Goal: Information Seeking & Learning: Learn about a topic

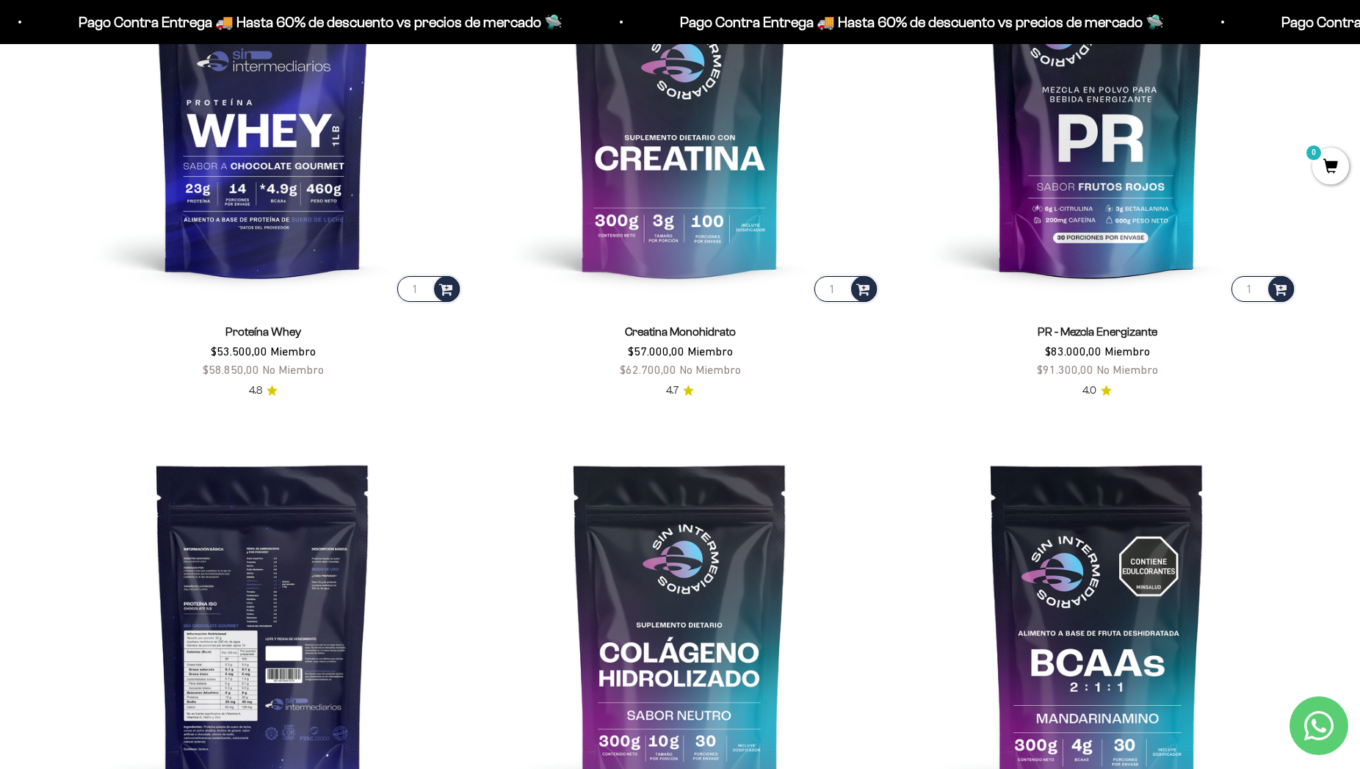
scroll to position [824, 0]
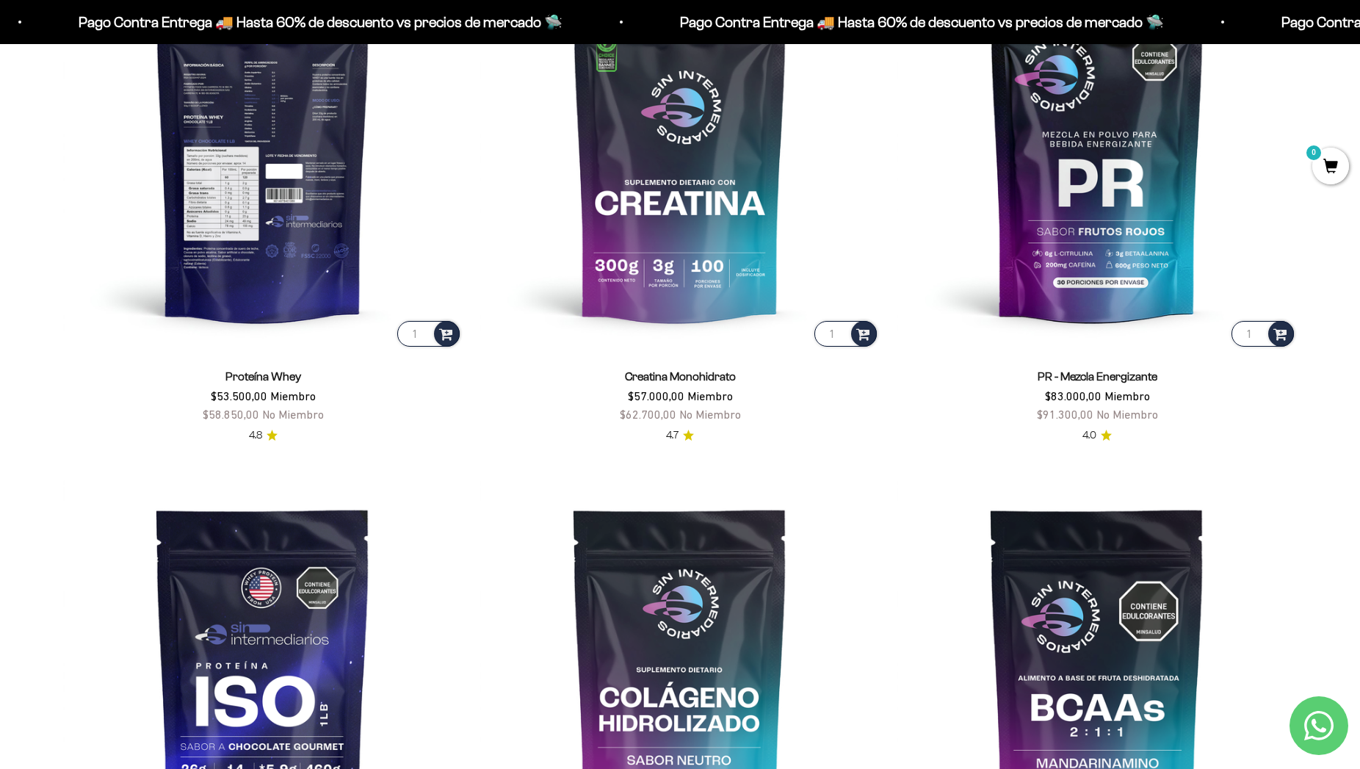
click at [274, 112] on img at bounding box center [262, 149] width 399 height 399
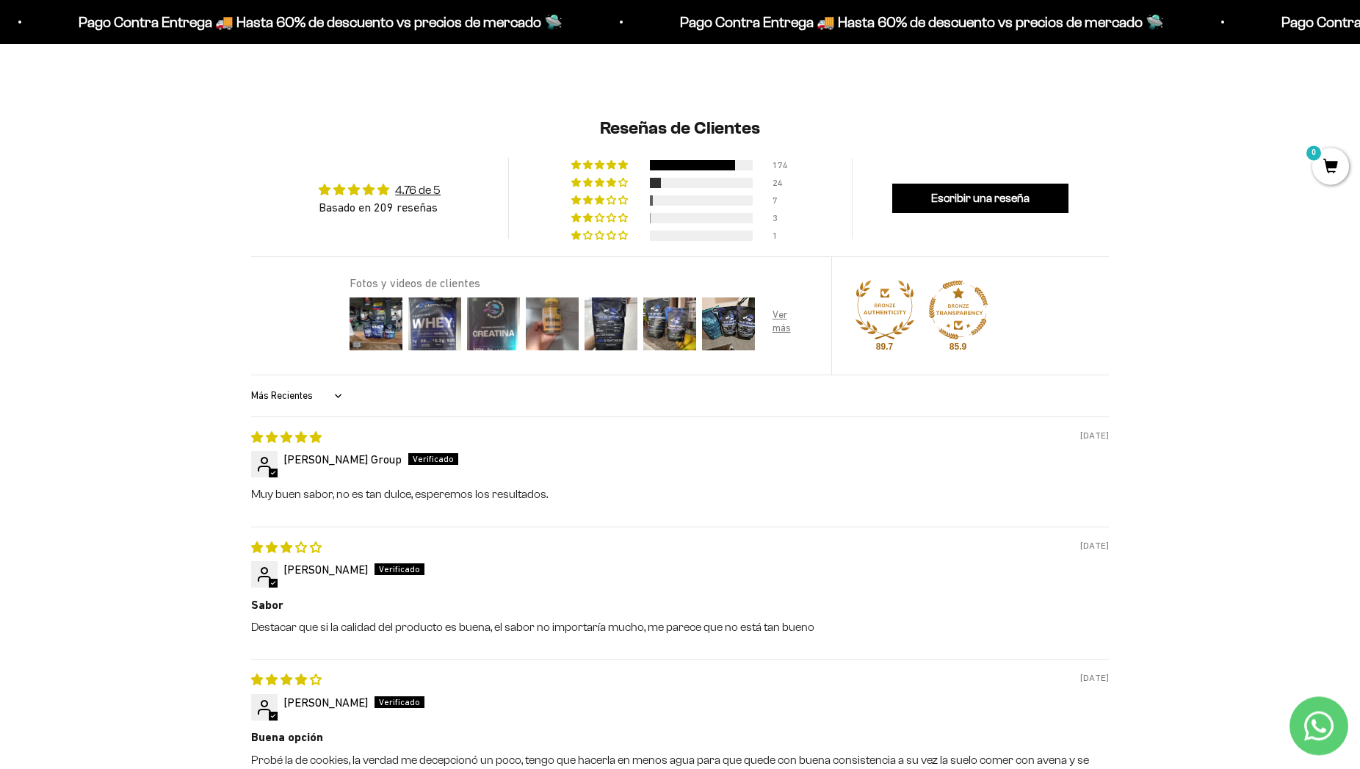
scroll to position [1198, 0]
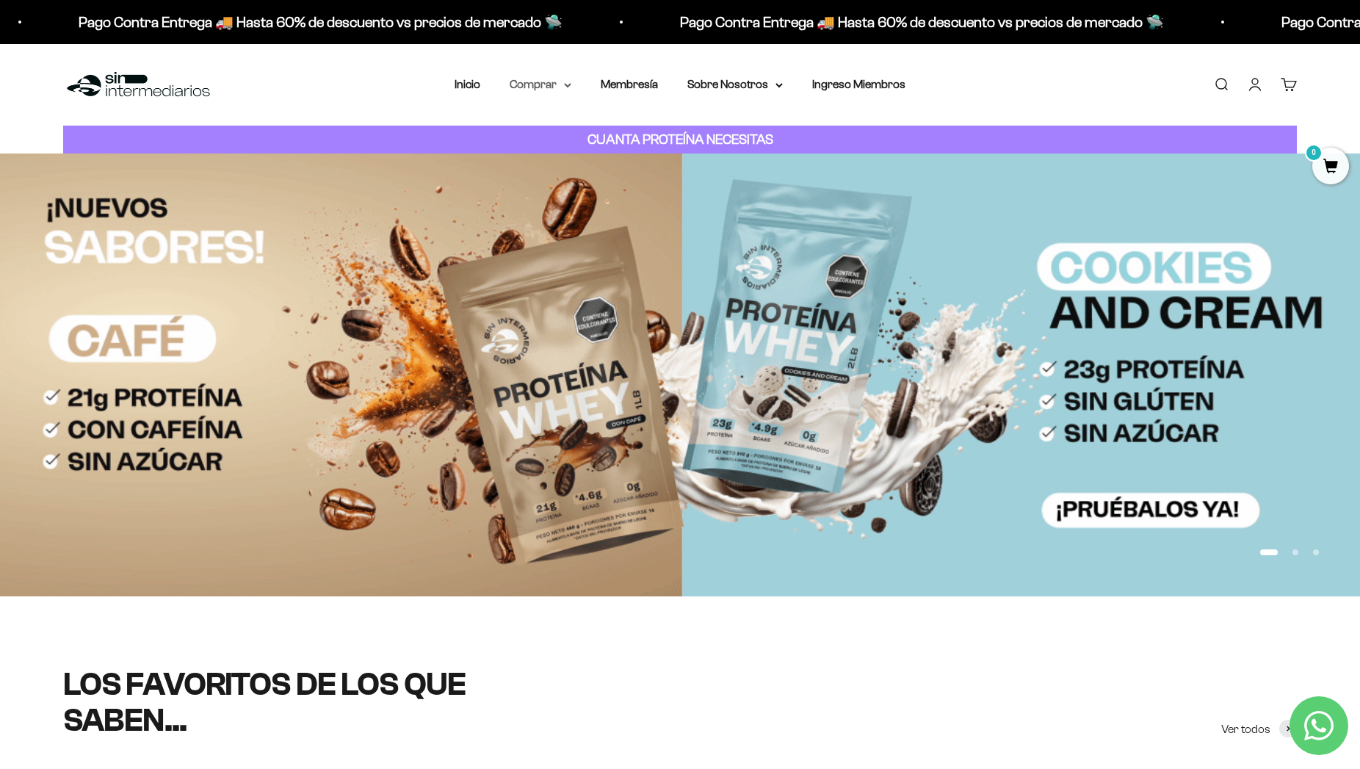
click at [538, 80] on summary "Comprar" at bounding box center [541, 84] width 62 height 19
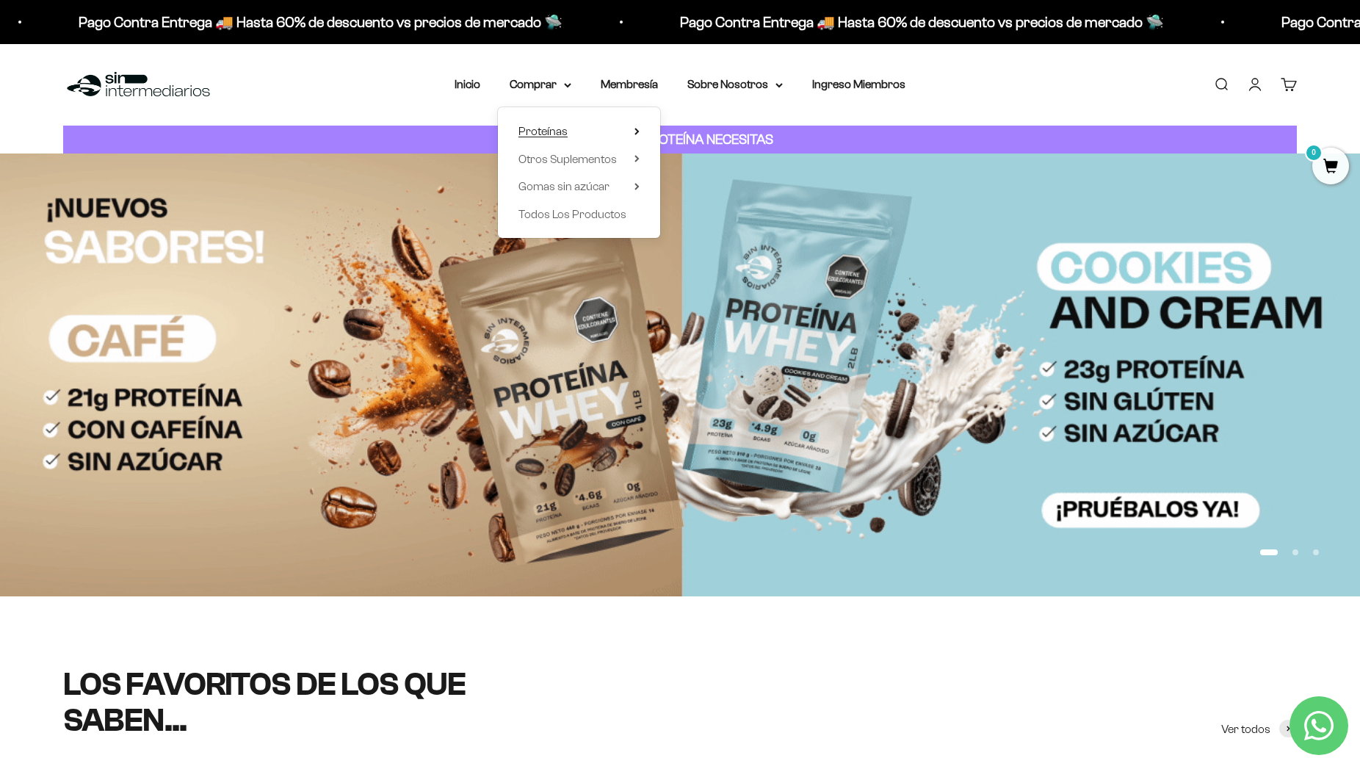
click at [538, 133] on span "Proteínas" at bounding box center [542, 131] width 49 height 12
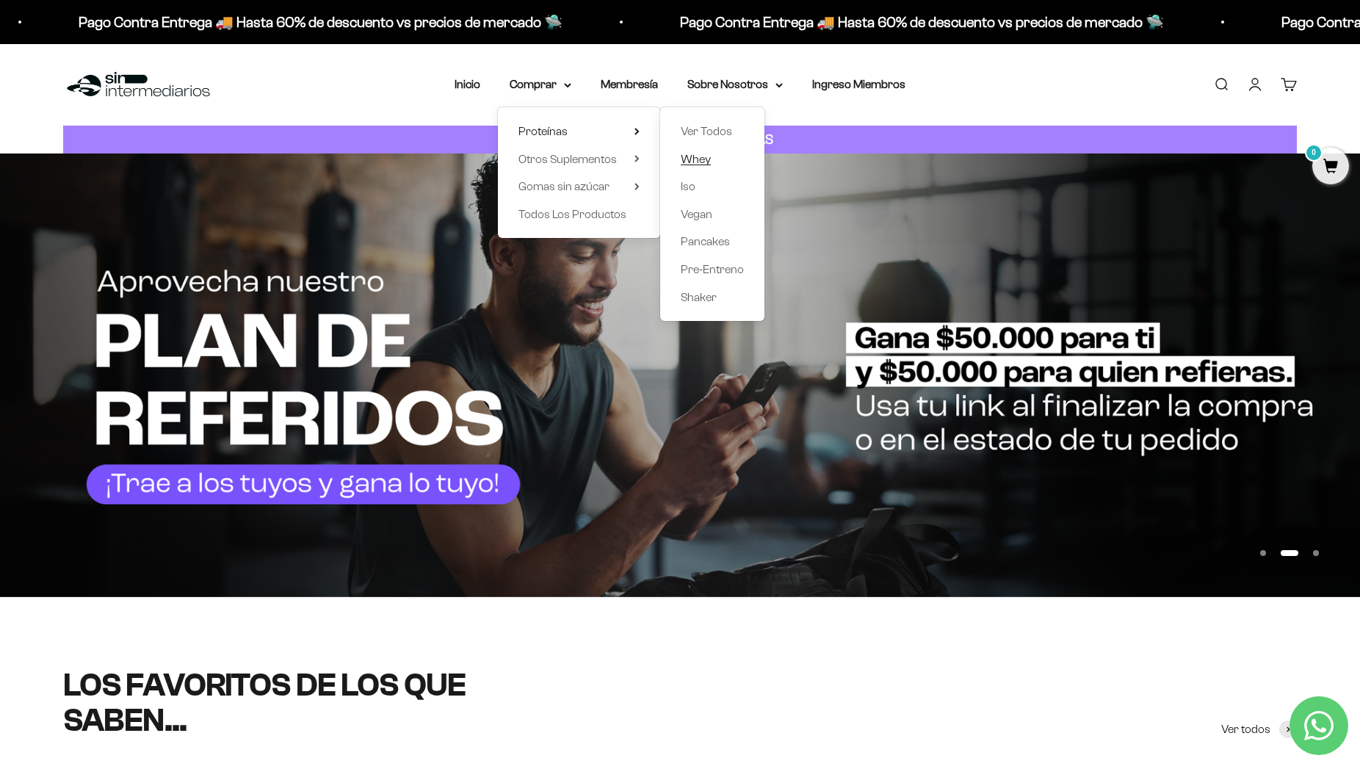
click at [683, 159] on span "Whey" at bounding box center [696, 159] width 30 height 12
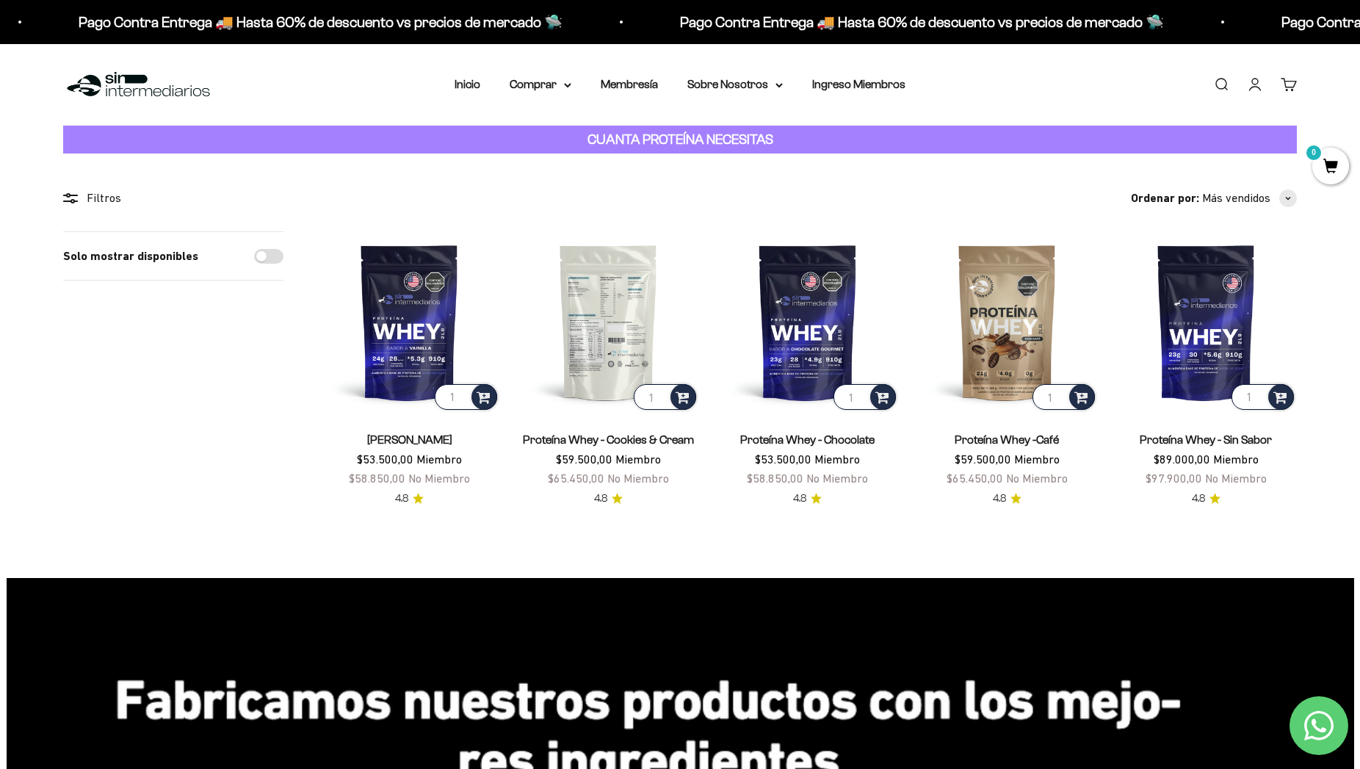
click at [595, 292] on img at bounding box center [608, 321] width 181 height 181
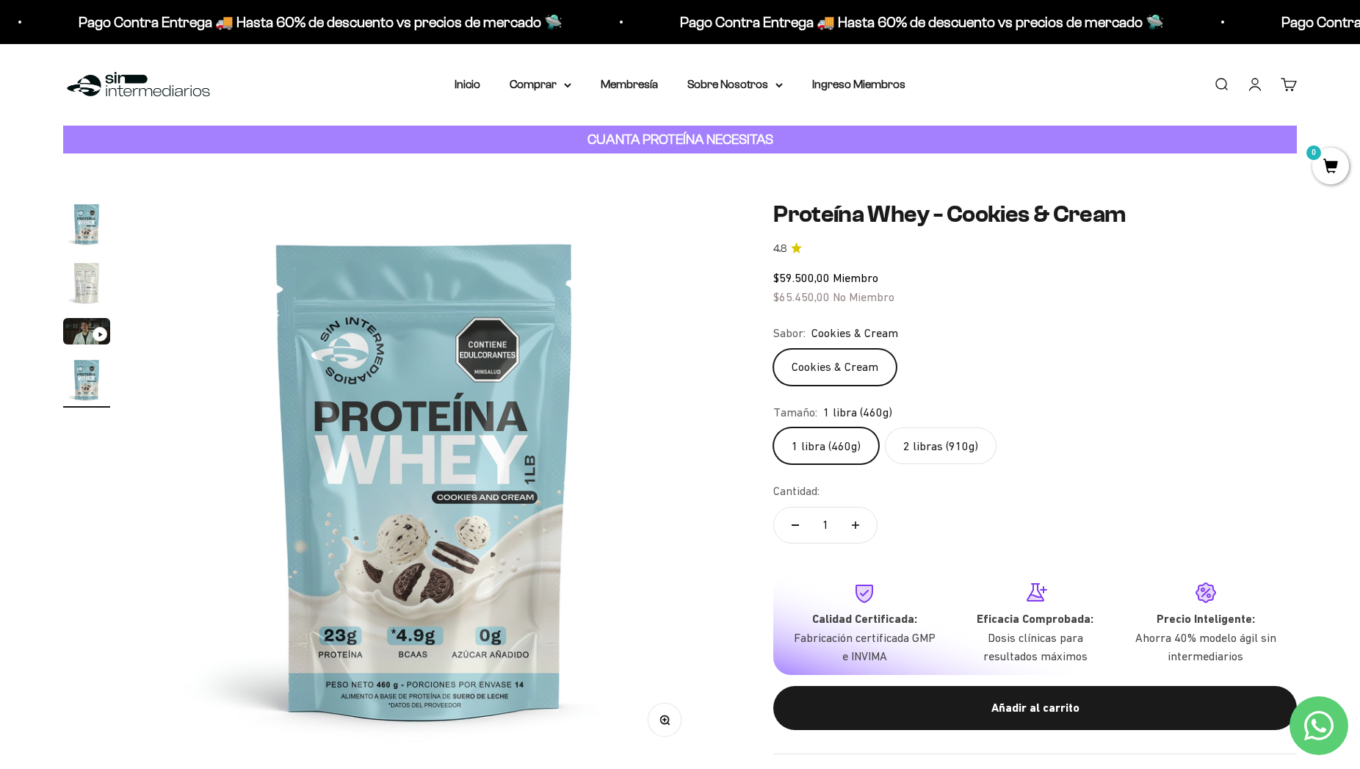
click at [938, 450] on label "2 libras (910g)" at bounding box center [941, 445] width 112 height 37
click at [773, 427] on input "2 libras (910g)" at bounding box center [773, 427] width 1 height 1
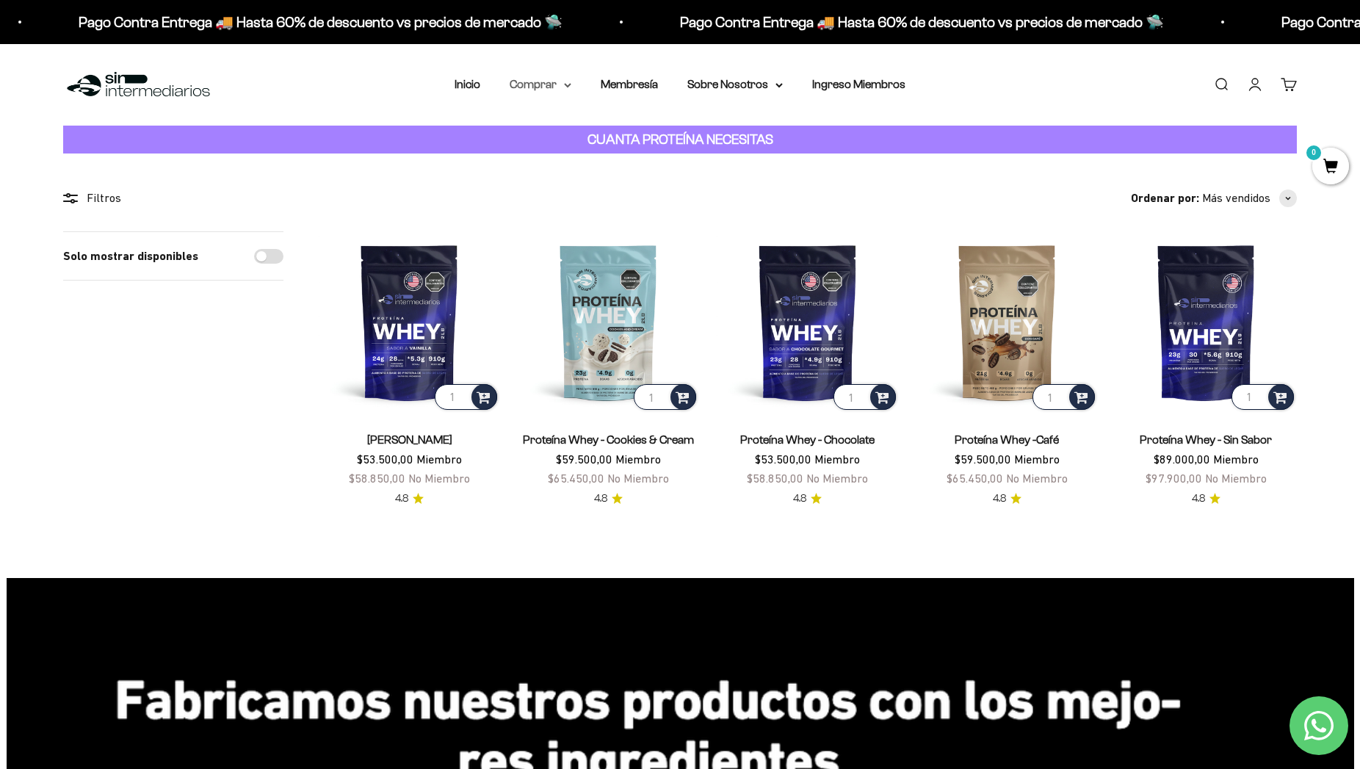
click at [556, 82] on summary "Comprar" at bounding box center [541, 84] width 62 height 19
click at [549, 217] on span "Todos Los Productos" at bounding box center [572, 214] width 108 height 12
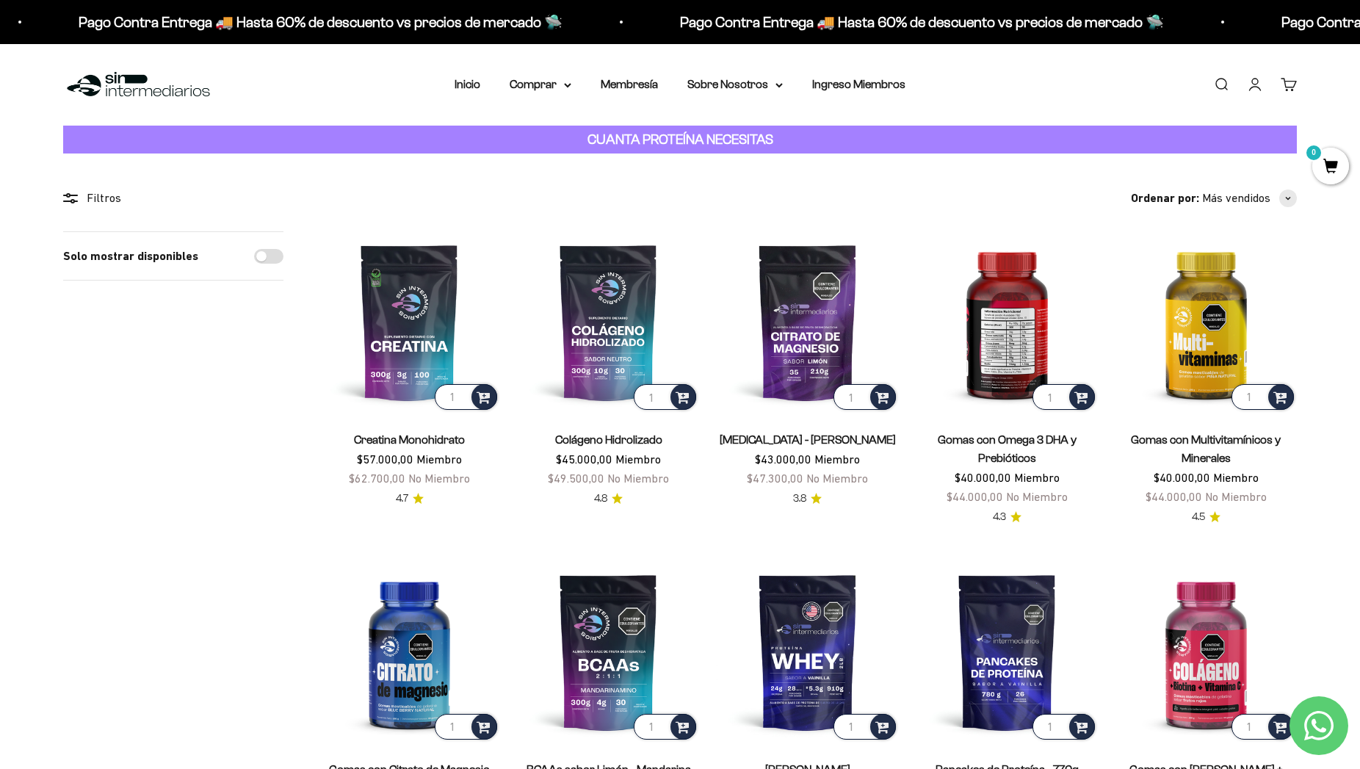
click at [1016, 311] on img at bounding box center [1006, 321] width 181 height 181
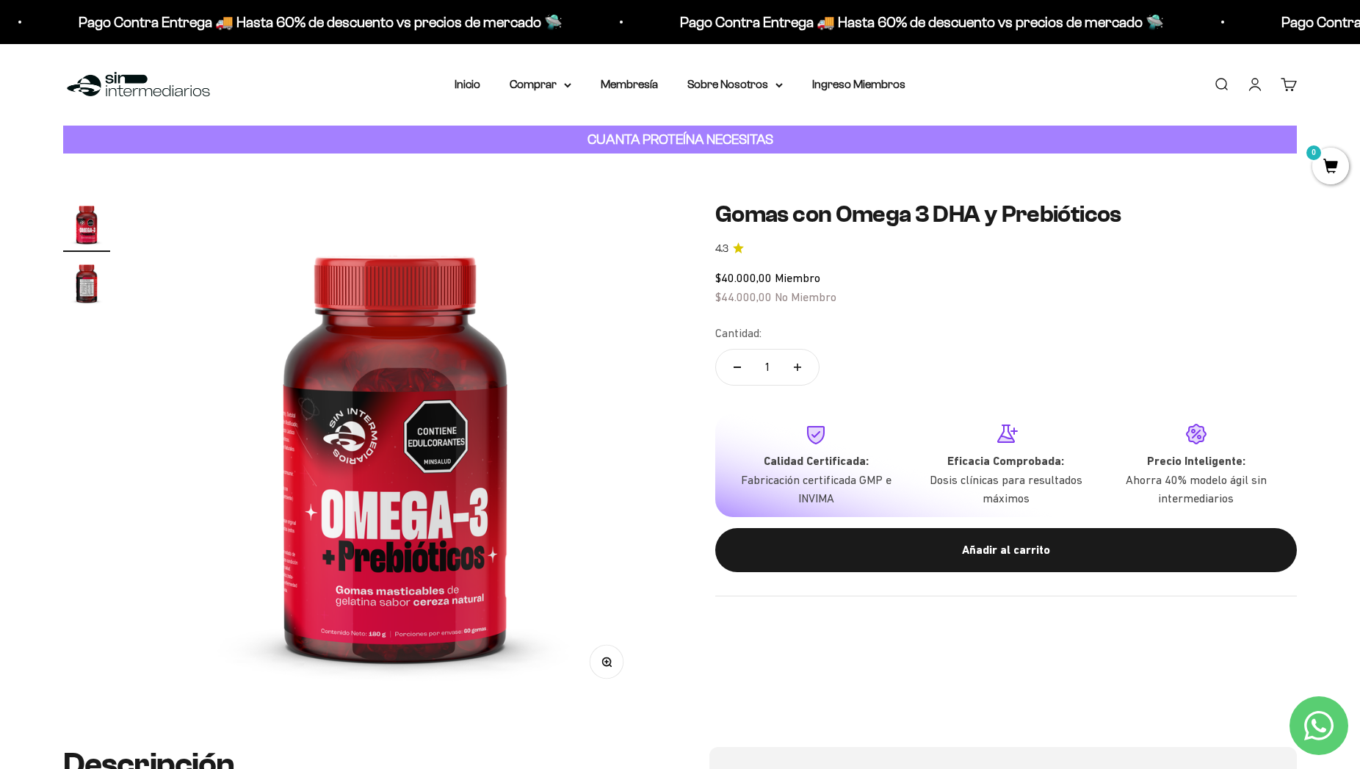
click at [94, 281] on img "Ir al artículo 2" at bounding box center [86, 282] width 47 height 47
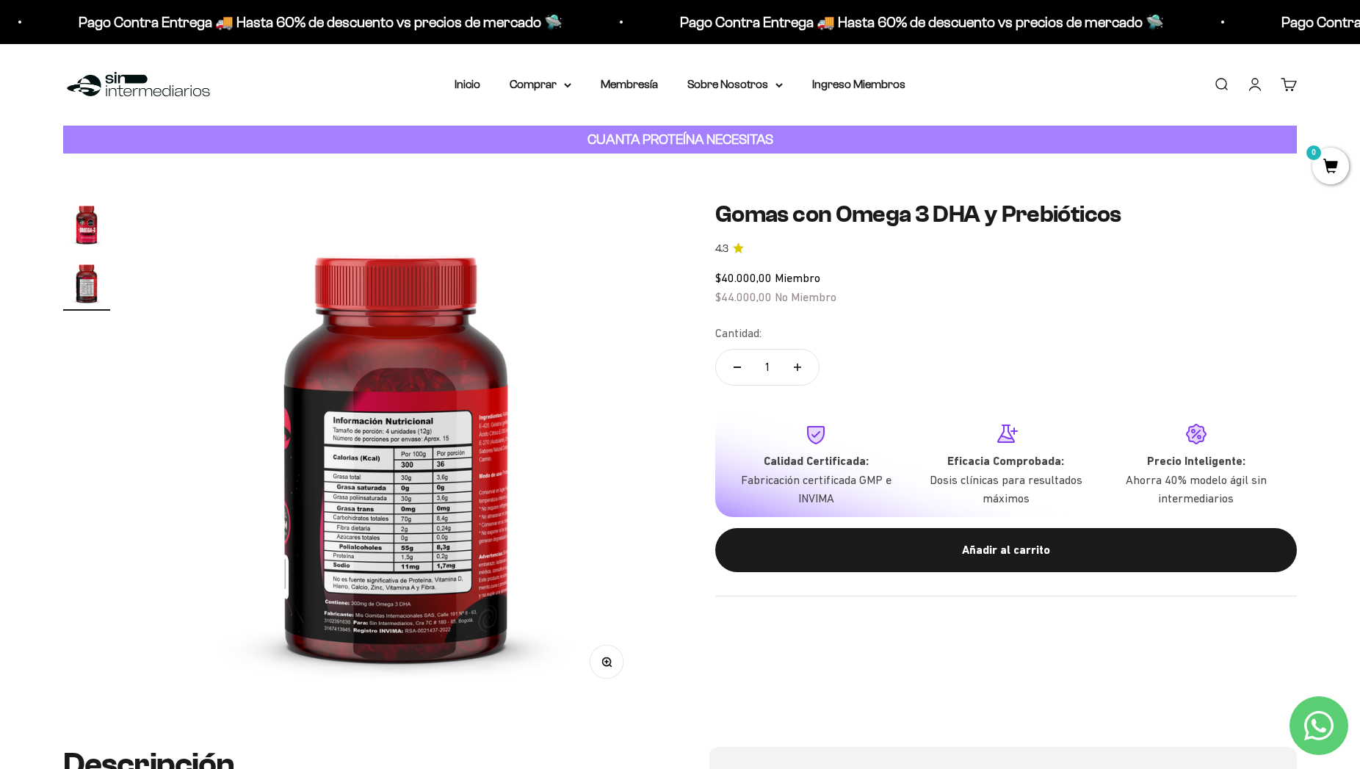
scroll to position [0, 517]
click at [456, 557] on img at bounding box center [394, 449] width 499 height 499
click at [610, 660] on circle "button" at bounding box center [606, 661] width 8 height 8
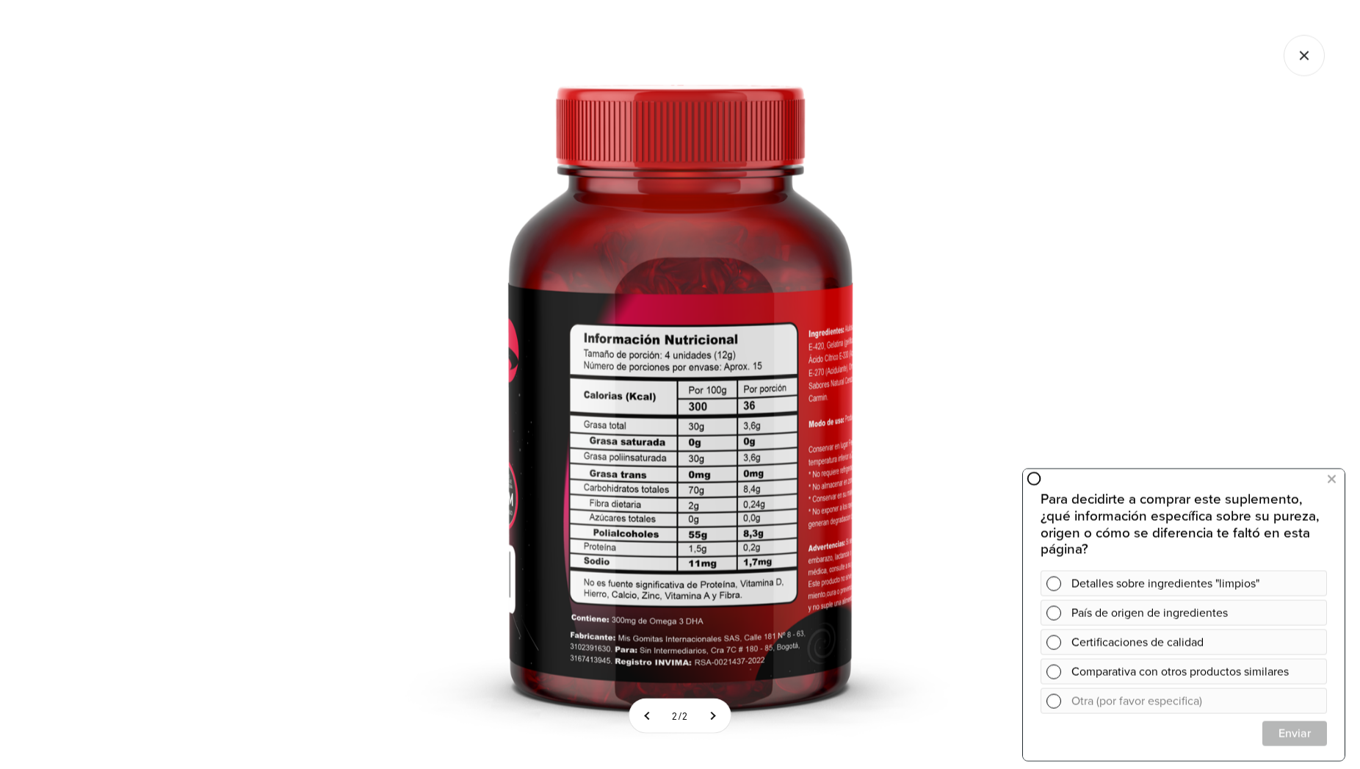
scroll to position [744, 0]
click at [105, 421] on div at bounding box center [680, 384] width 1360 height 769
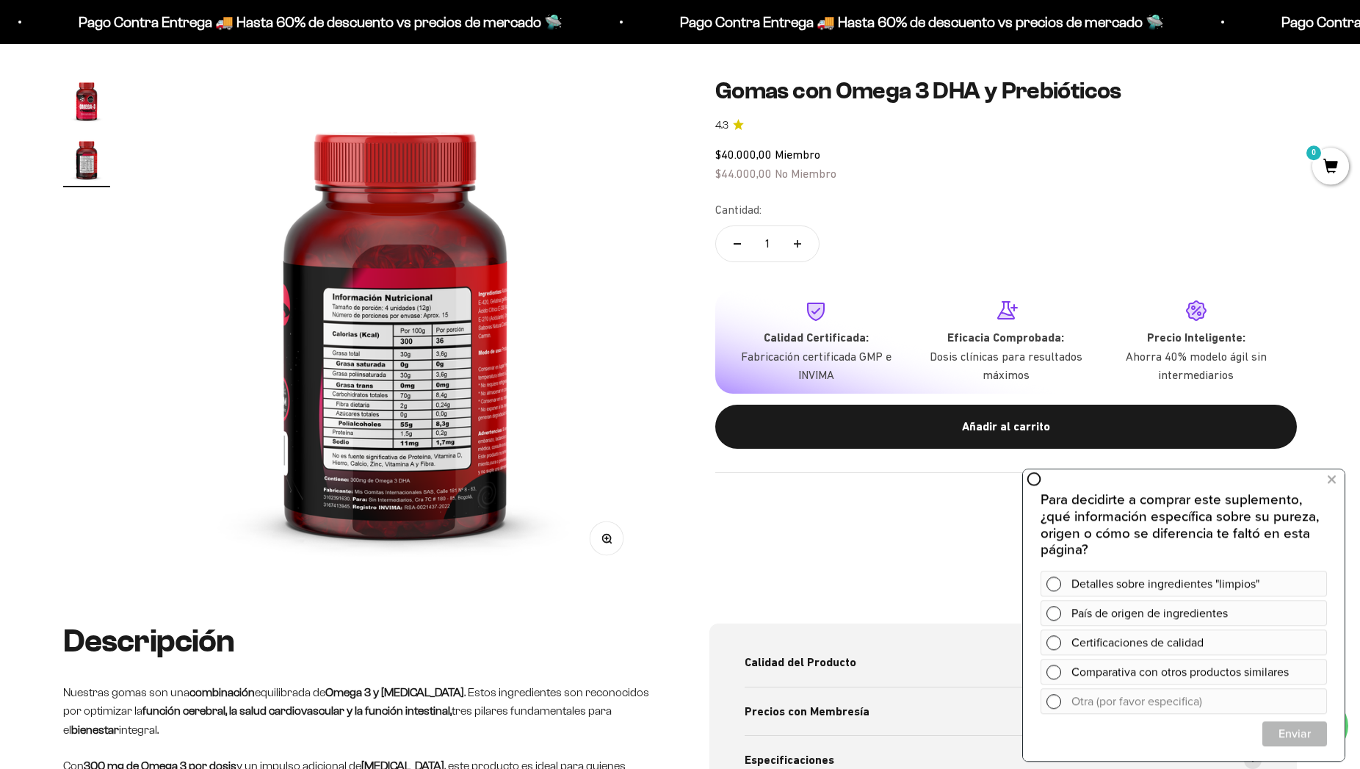
scroll to position [146, 0]
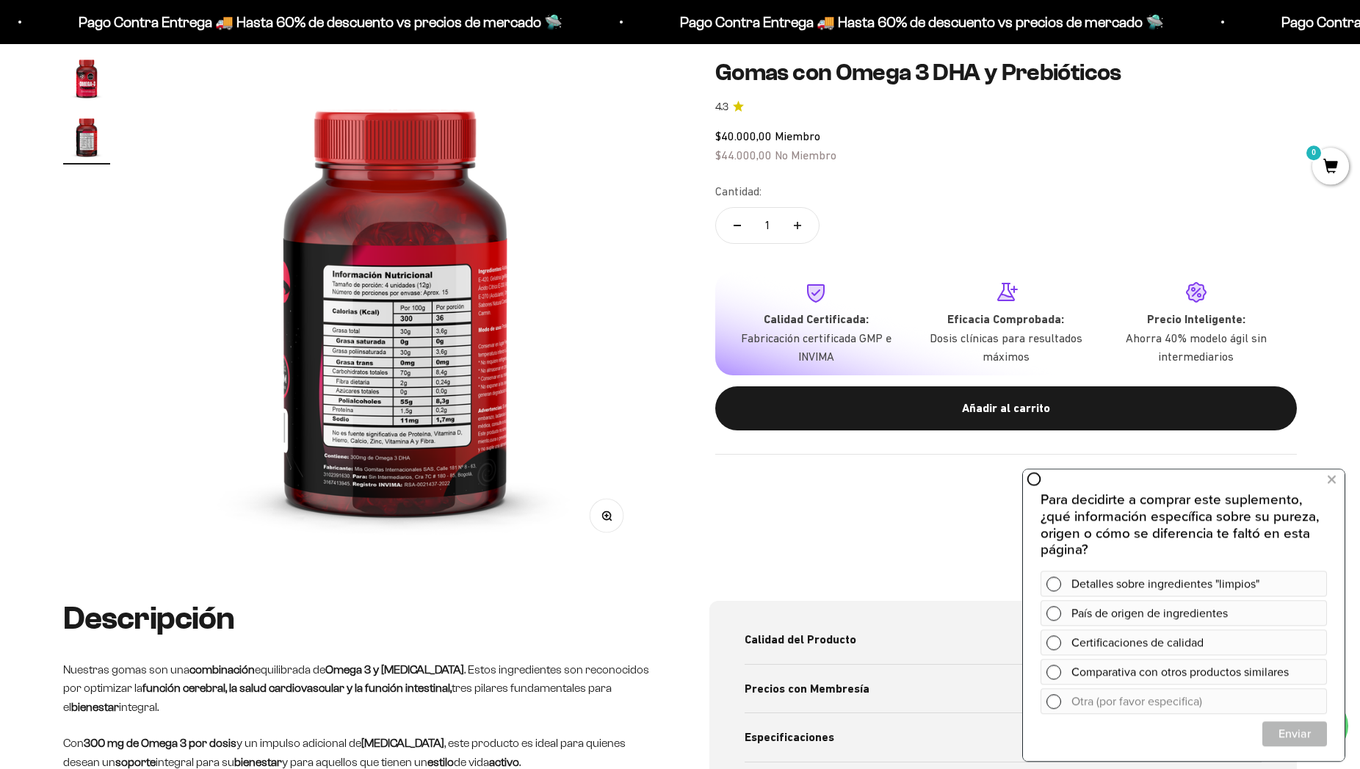
click at [73, 91] on img "Ir al artículo 1" at bounding box center [86, 77] width 47 height 47
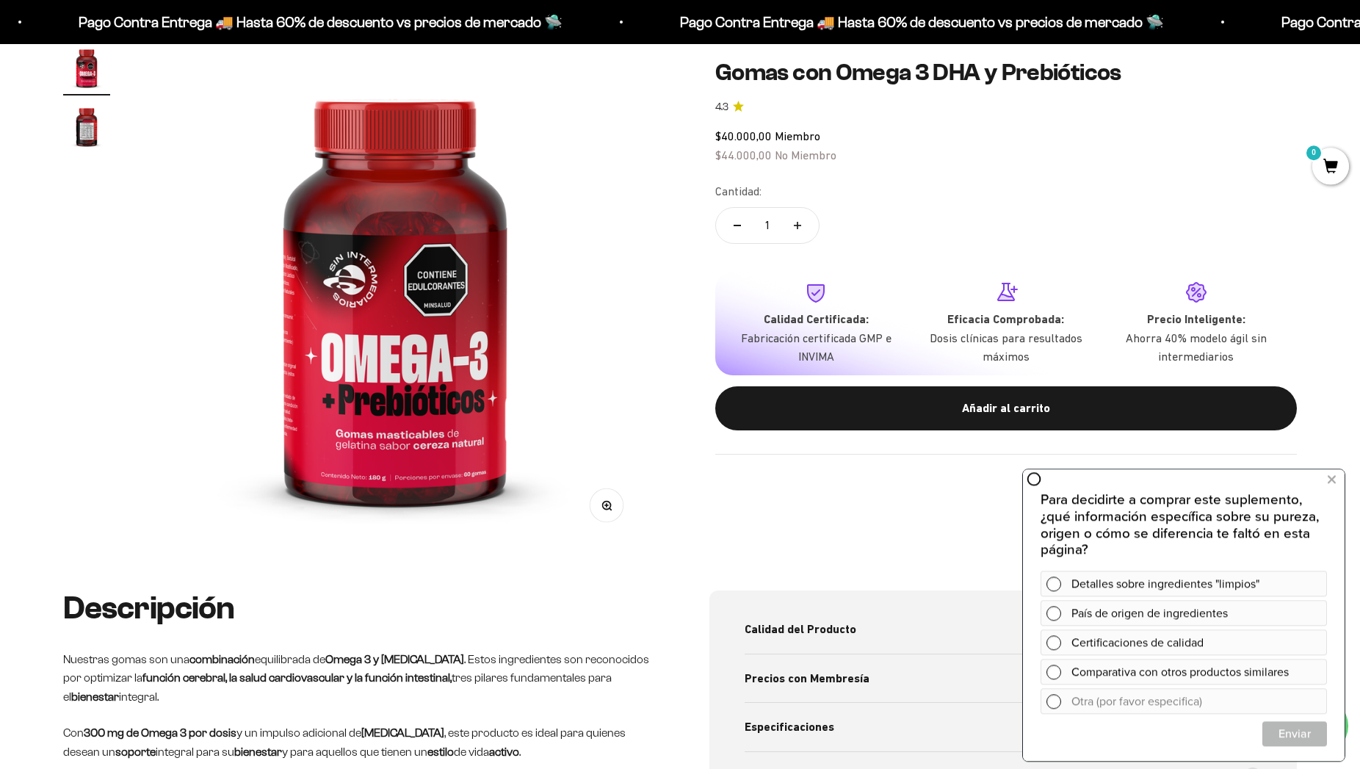
scroll to position [0, 0]
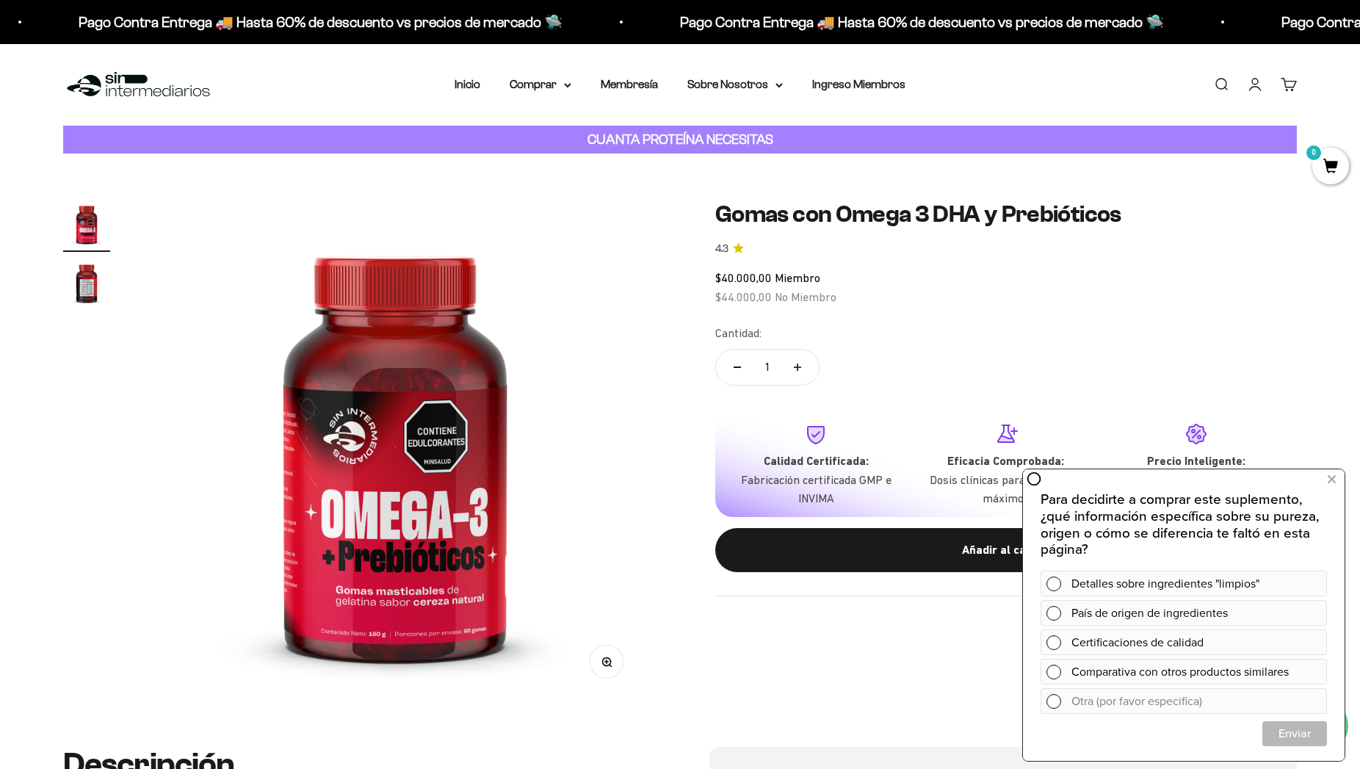
click at [86, 278] on img "Ir al artículo 2" at bounding box center [86, 282] width 47 height 47
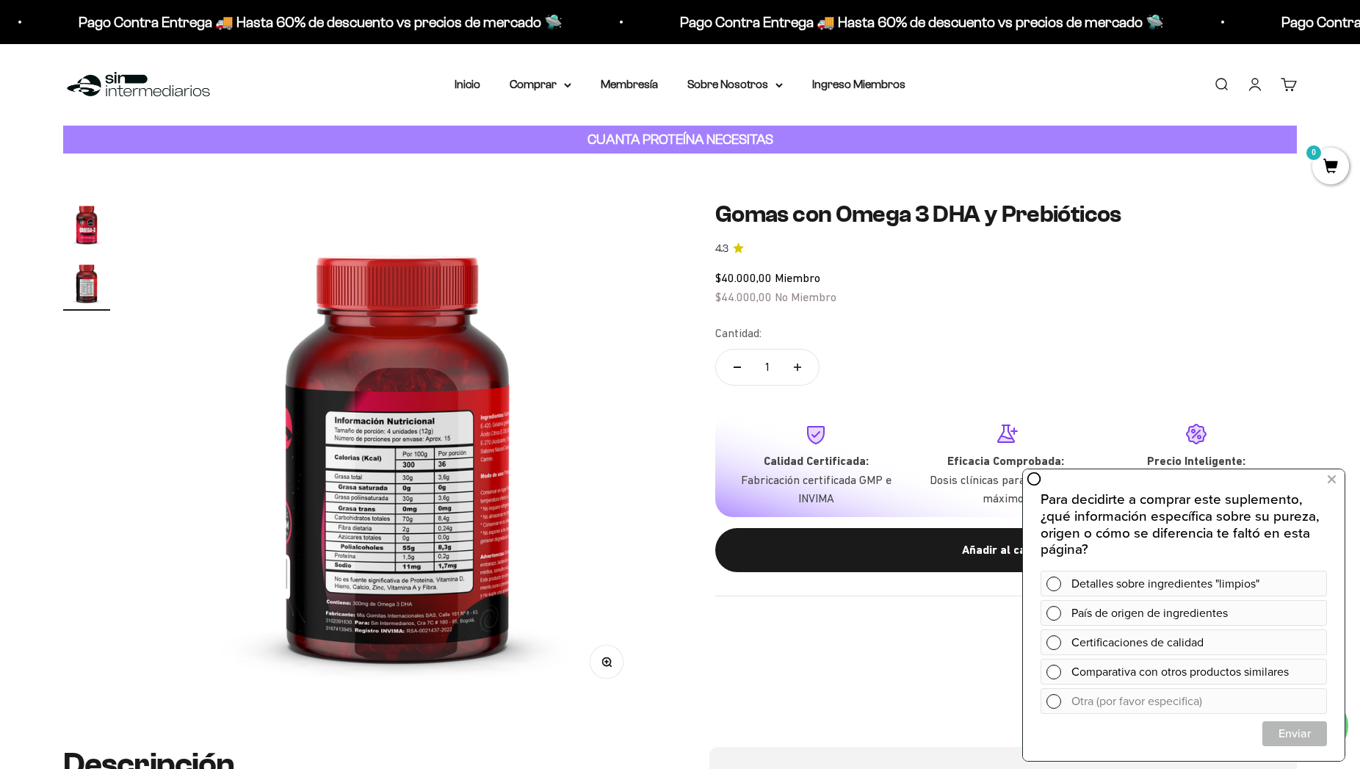
scroll to position [0, 517]
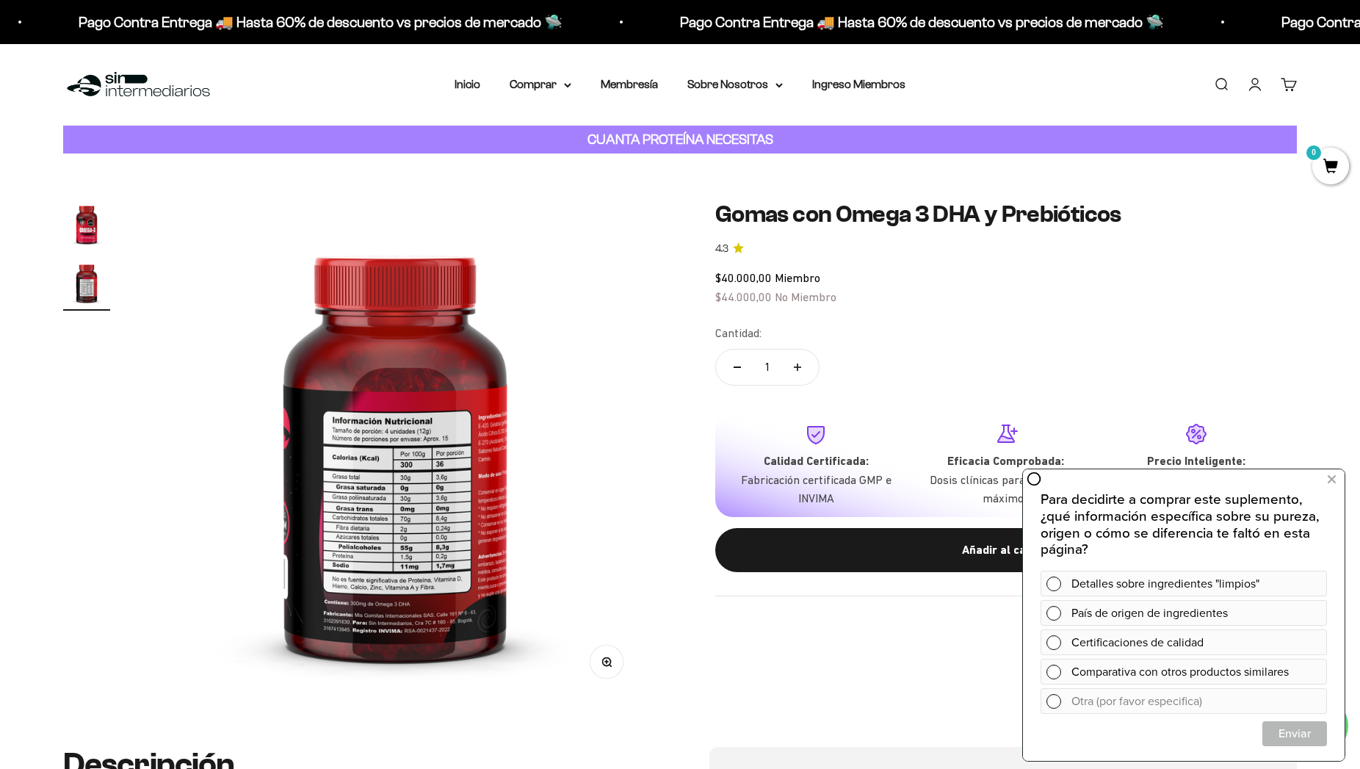
click at [432, 516] on img at bounding box center [394, 449] width 499 height 499
click at [420, 579] on img at bounding box center [394, 449] width 499 height 499
click at [419, 600] on img at bounding box center [394, 449] width 499 height 499
click at [604, 659] on circle "button" at bounding box center [606, 661] width 8 height 8
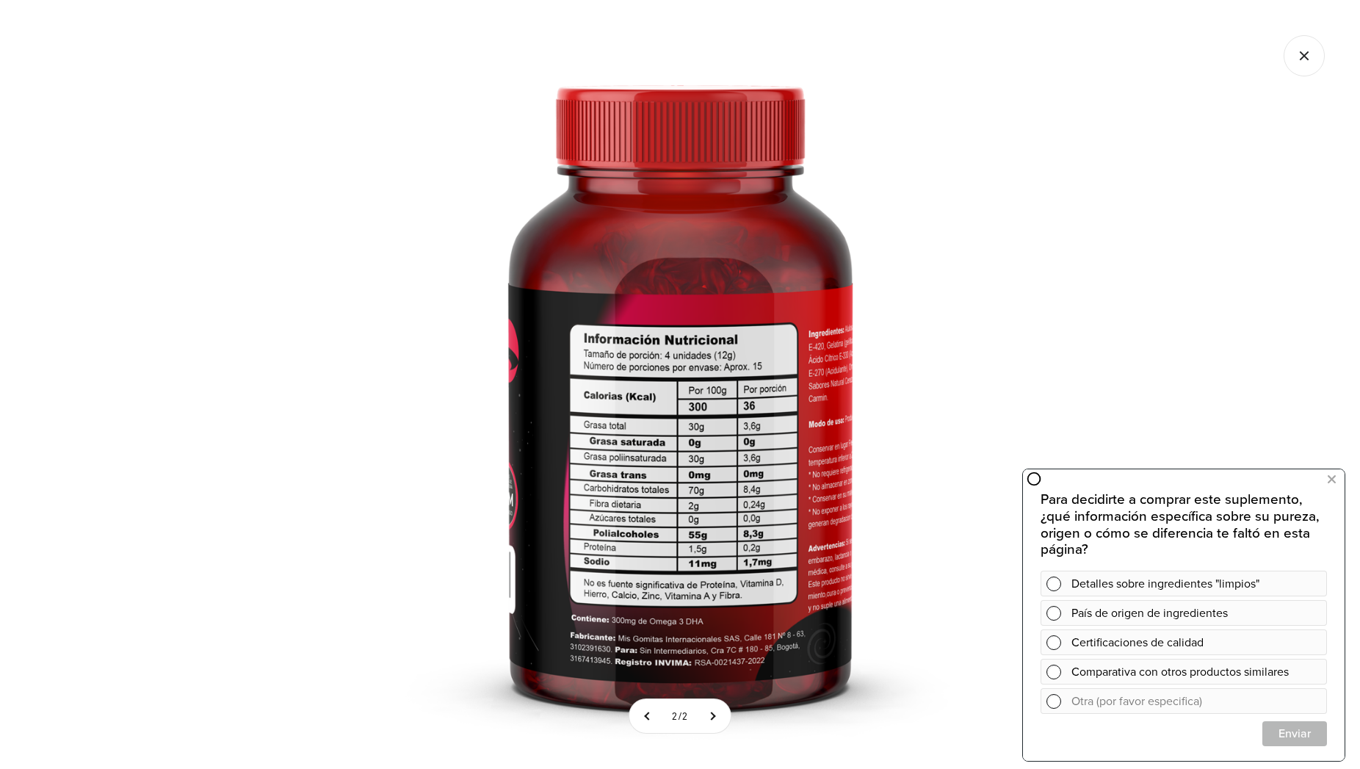
click at [577, 445] on img at bounding box center [680, 384] width 769 height 769
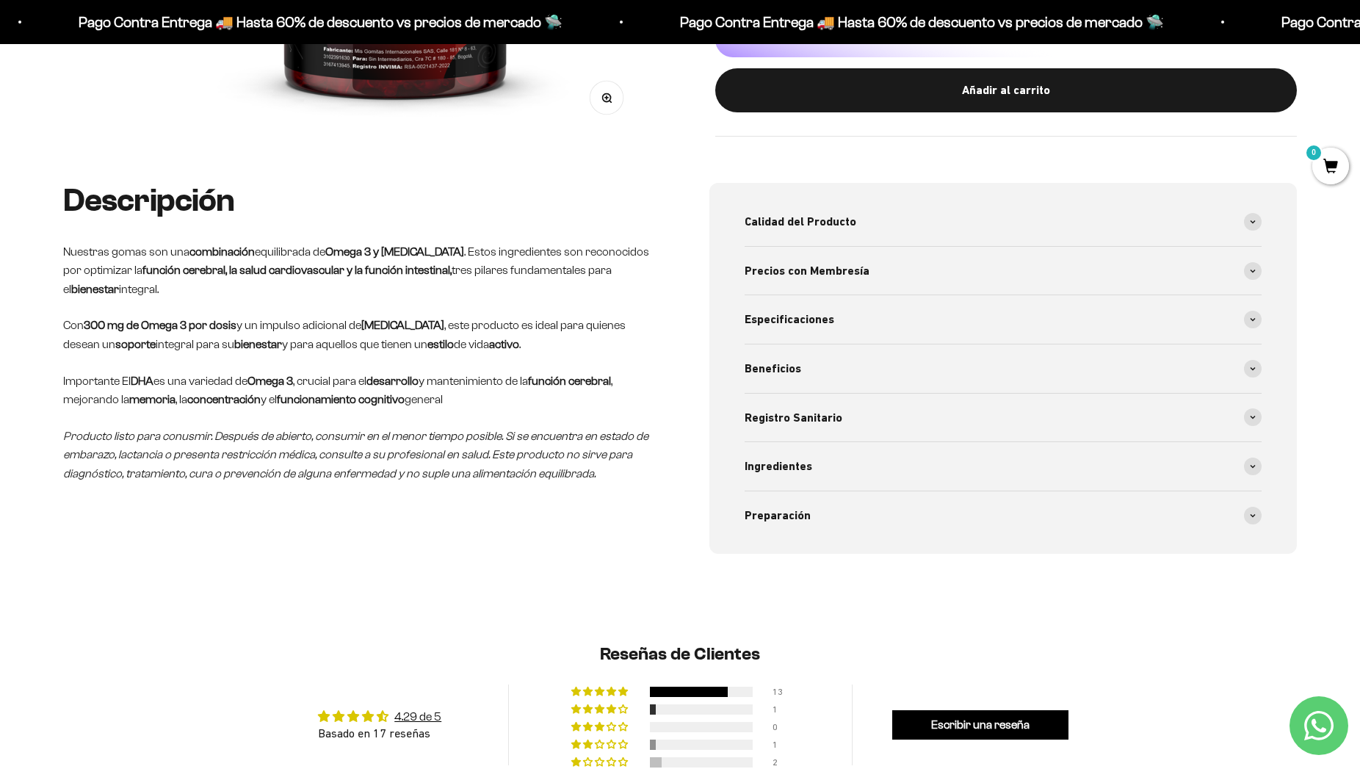
scroll to position [599, 0]
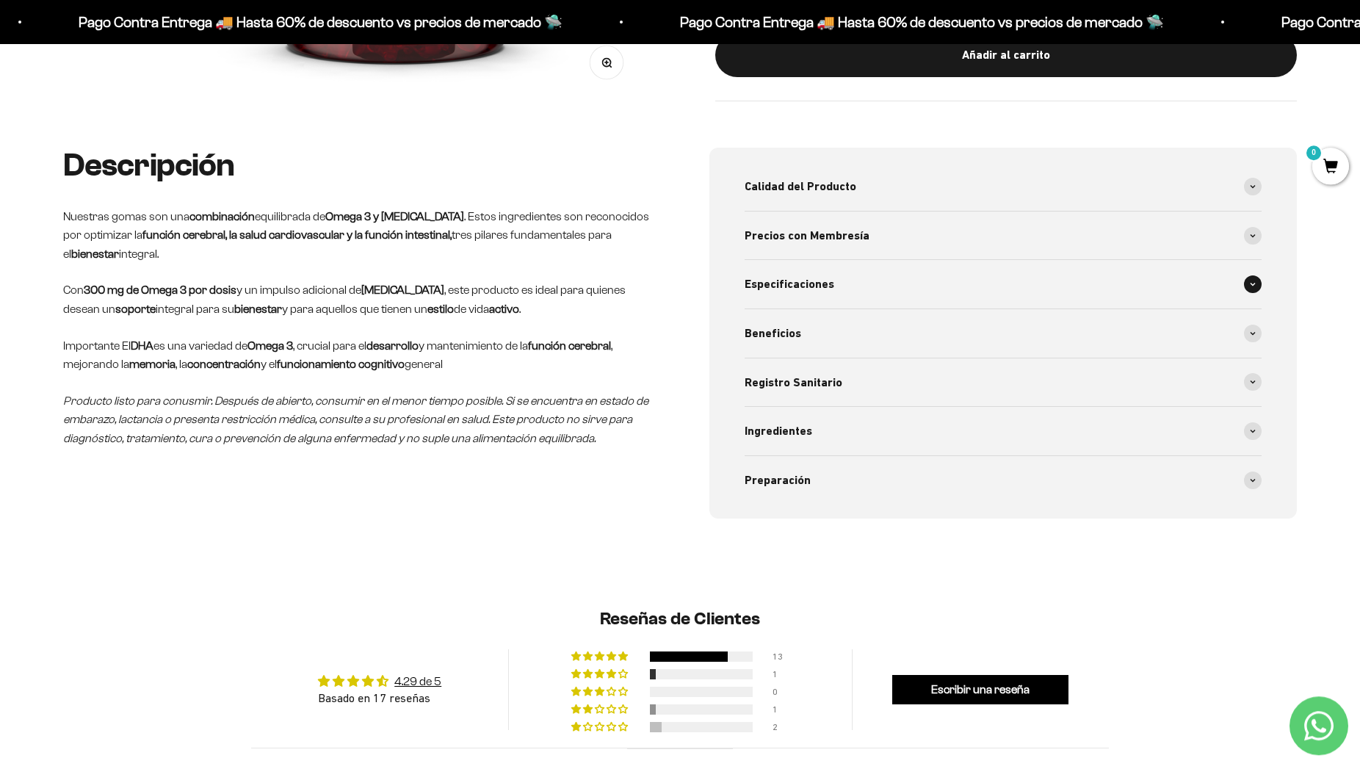
click at [1244, 275] on div "Especificaciones" at bounding box center [1003, 284] width 517 height 48
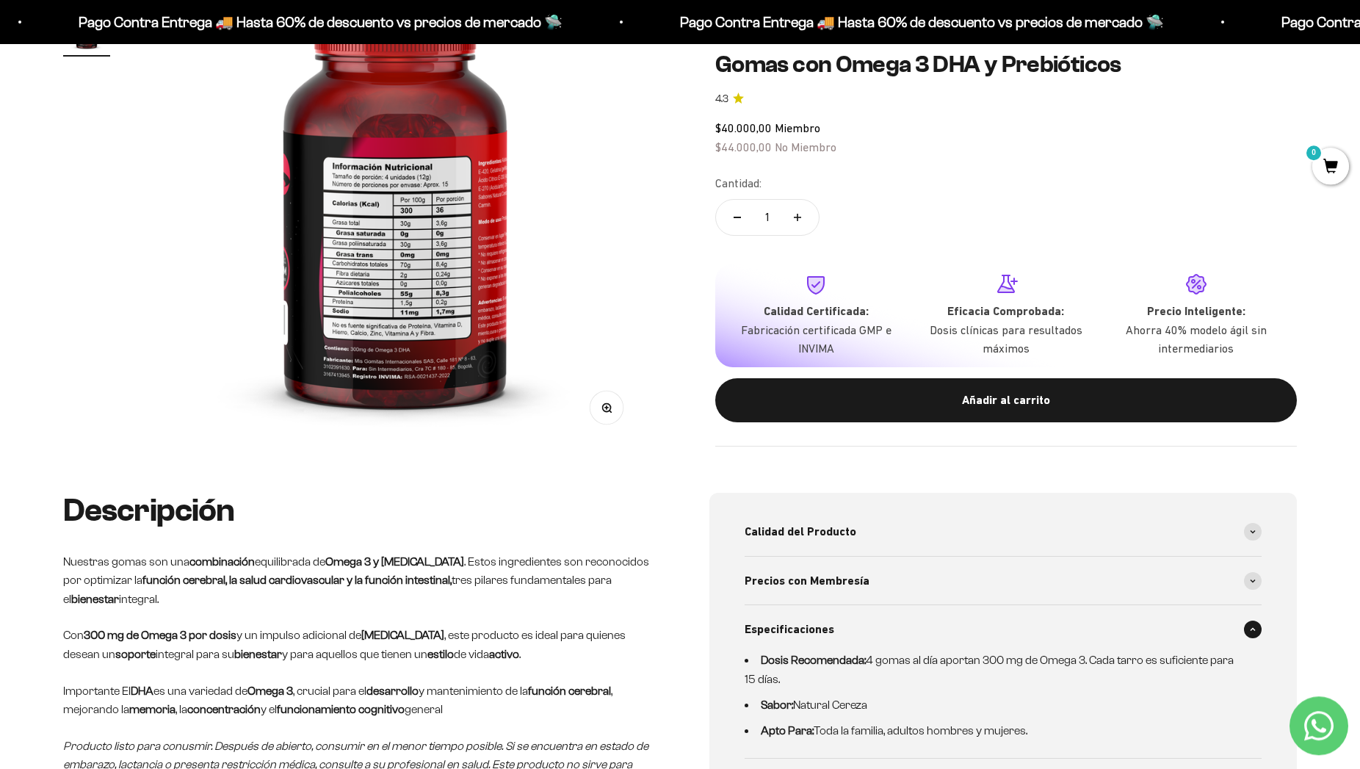
scroll to position [0, 0]
